Goal: Find specific page/section

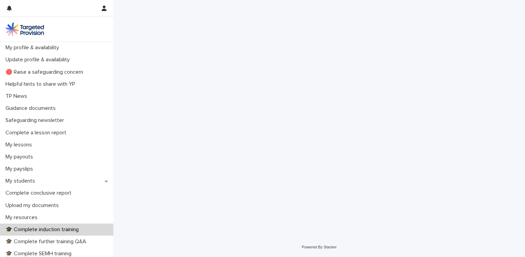
click at [507, 132] on div "Loading... Saving… Loading... Saving…" at bounding box center [319, 118] width 412 height 237
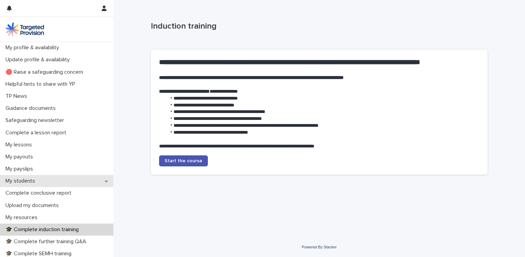
click at [105, 180] on icon at bounding box center [106, 181] width 3 height 2
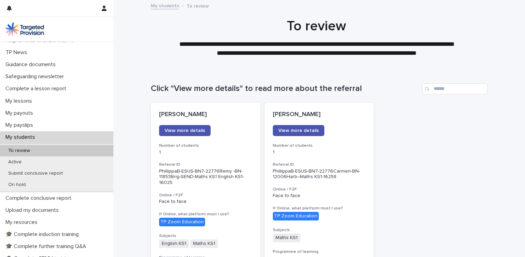
scroll to position [58, 0]
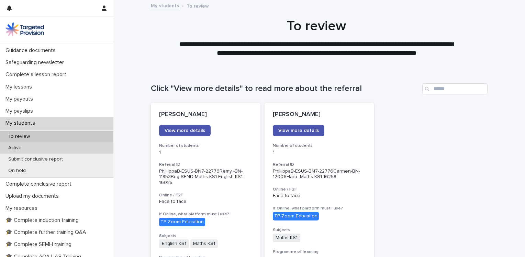
click at [15, 146] on p "Active" at bounding box center [15, 148] width 24 height 6
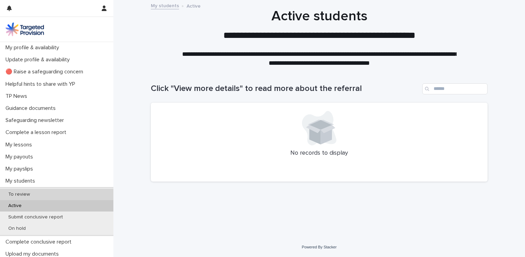
click at [24, 193] on p "To review" at bounding box center [19, 194] width 33 height 6
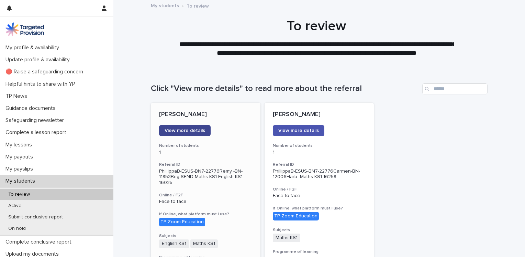
click at [193, 131] on span "View more details" at bounding box center [185, 130] width 41 height 5
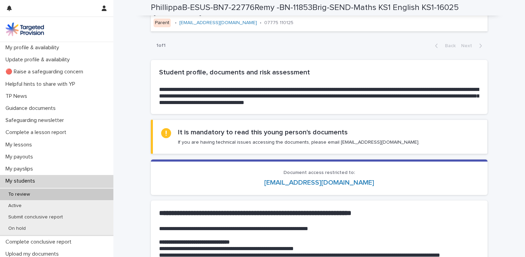
scroll to position [460, 0]
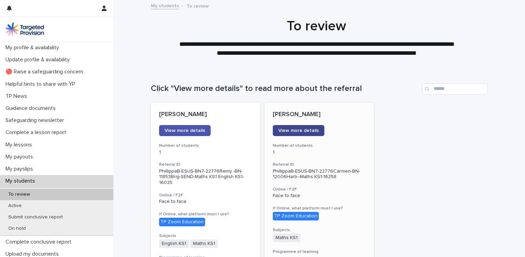
click at [292, 131] on span "View more details" at bounding box center [299, 130] width 41 height 5
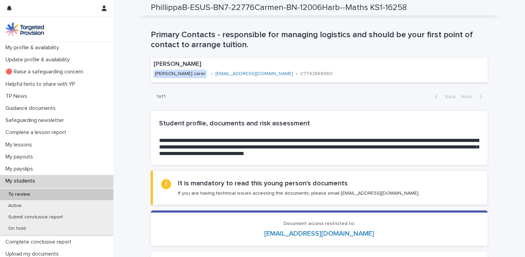
scroll to position [445, 0]
